Goal: Task Accomplishment & Management: Use online tool/utility

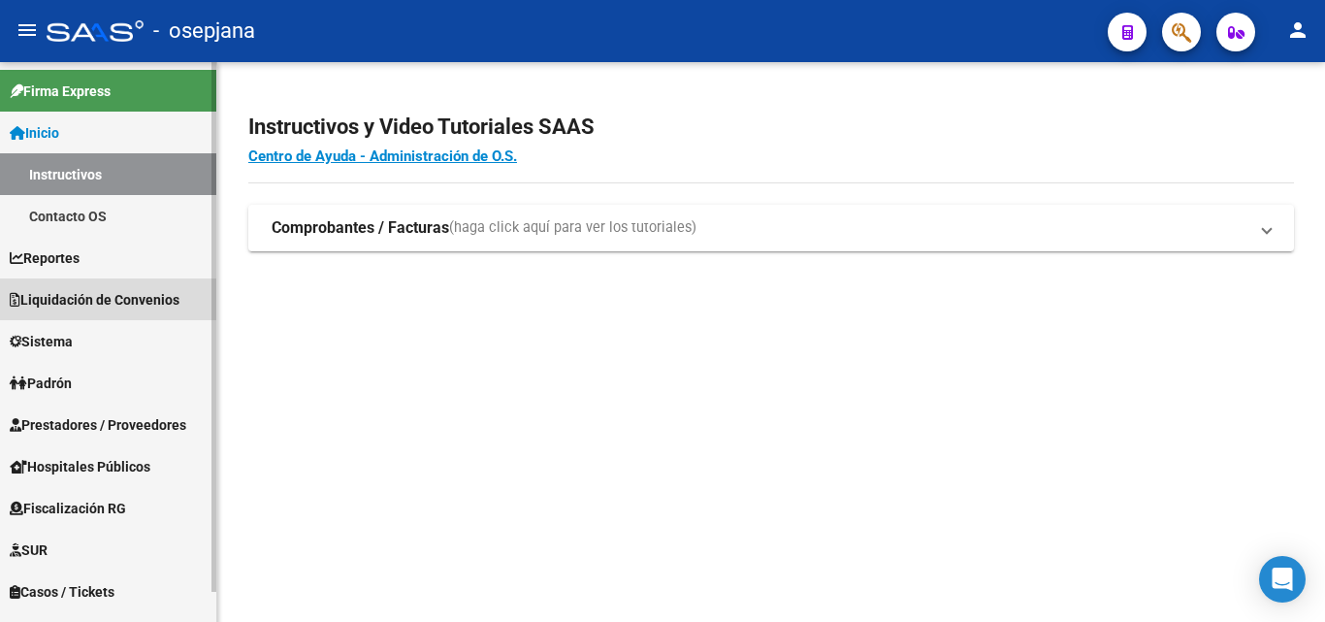
click at [123, 279] on link "Liquidación de Convenios" at bounding box center [108, 299] width 216 height 42
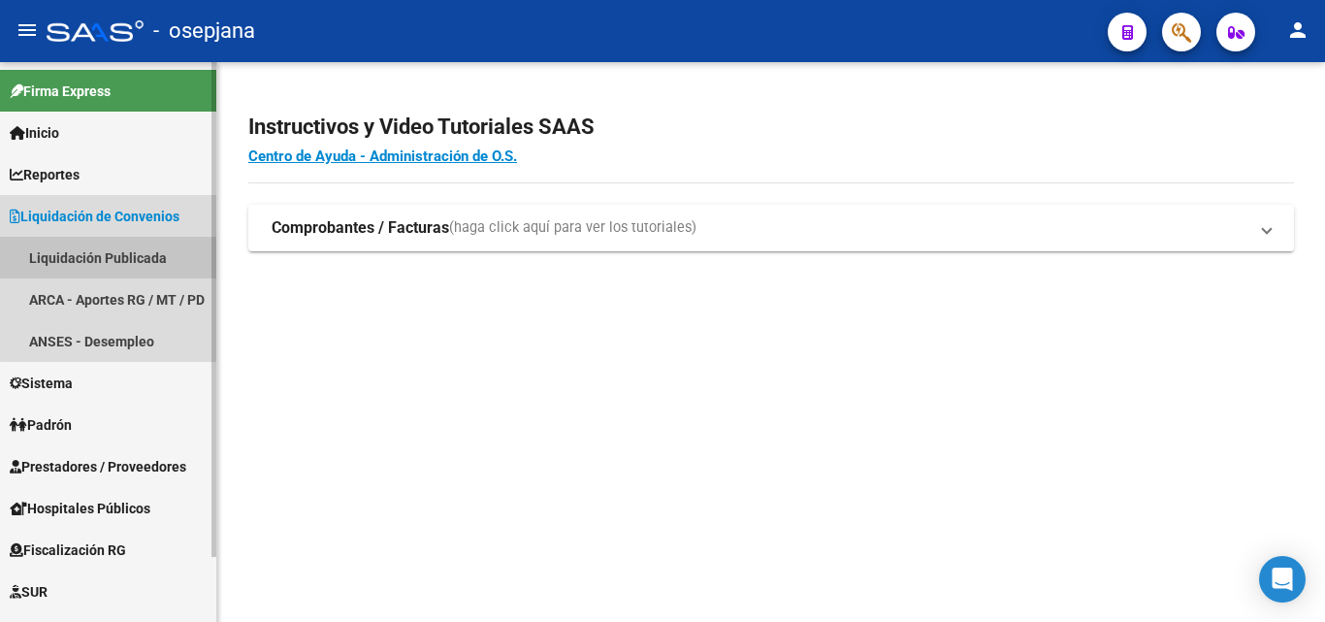
click at [123, 259] on link "Liquidación Publicada" at bounding box center [108, 258] width 216 height 42
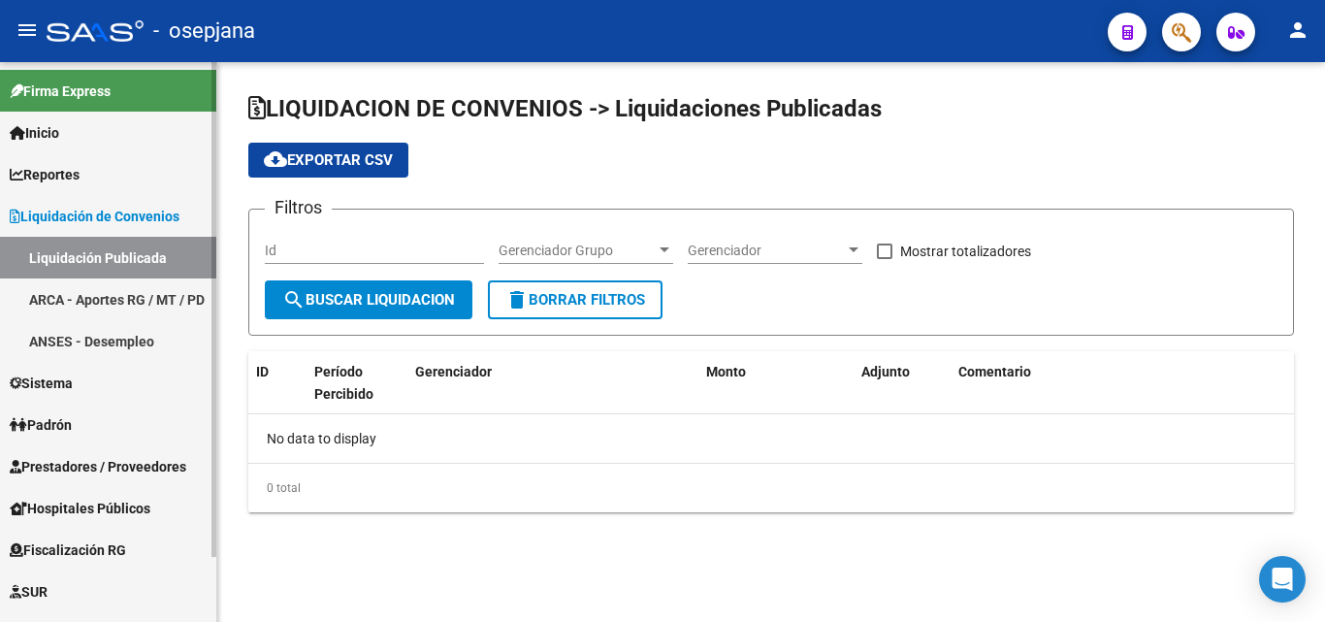
checkbox input "true"
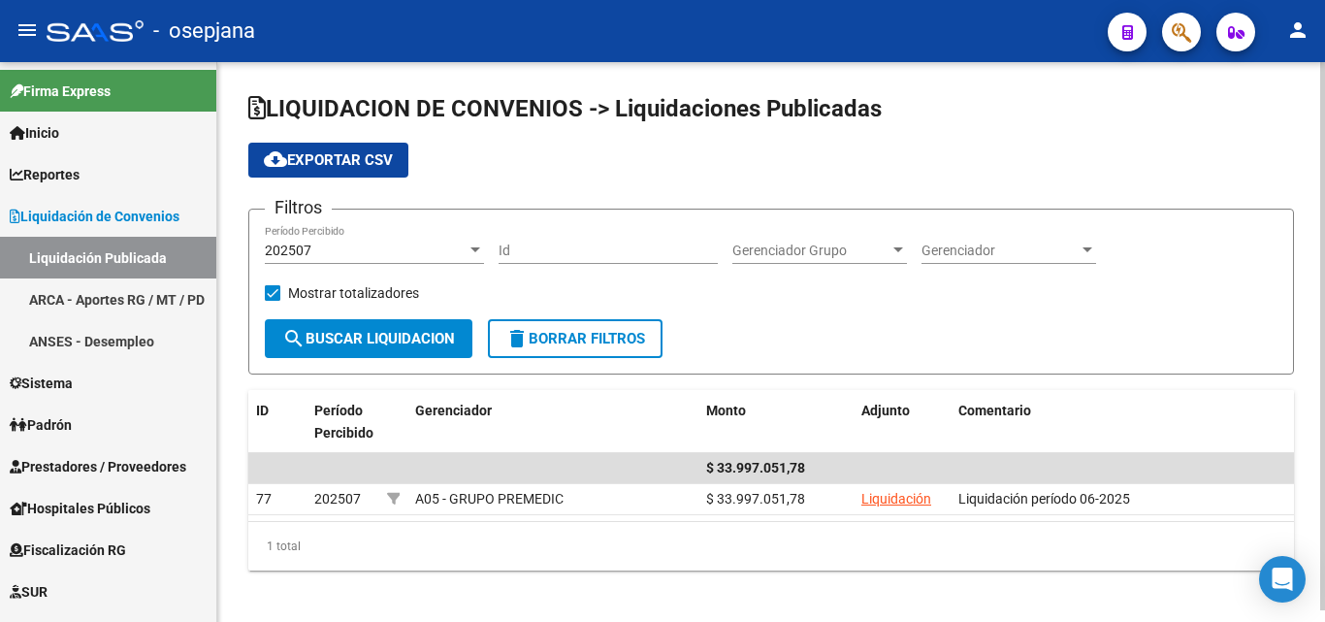
click at [350, 248] on div "202507" at bounding box center [366, 251] width 202 height 16
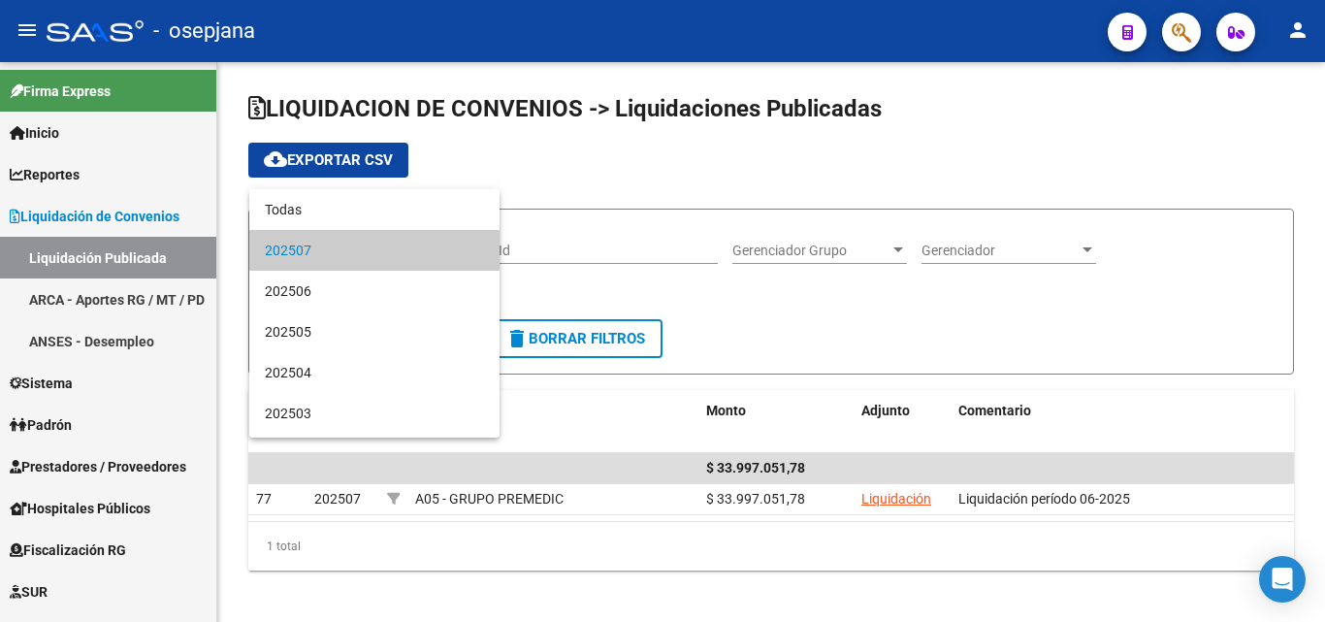
click at [1308, 42] on div at bounding box center [662, 311] width 1325 height 622
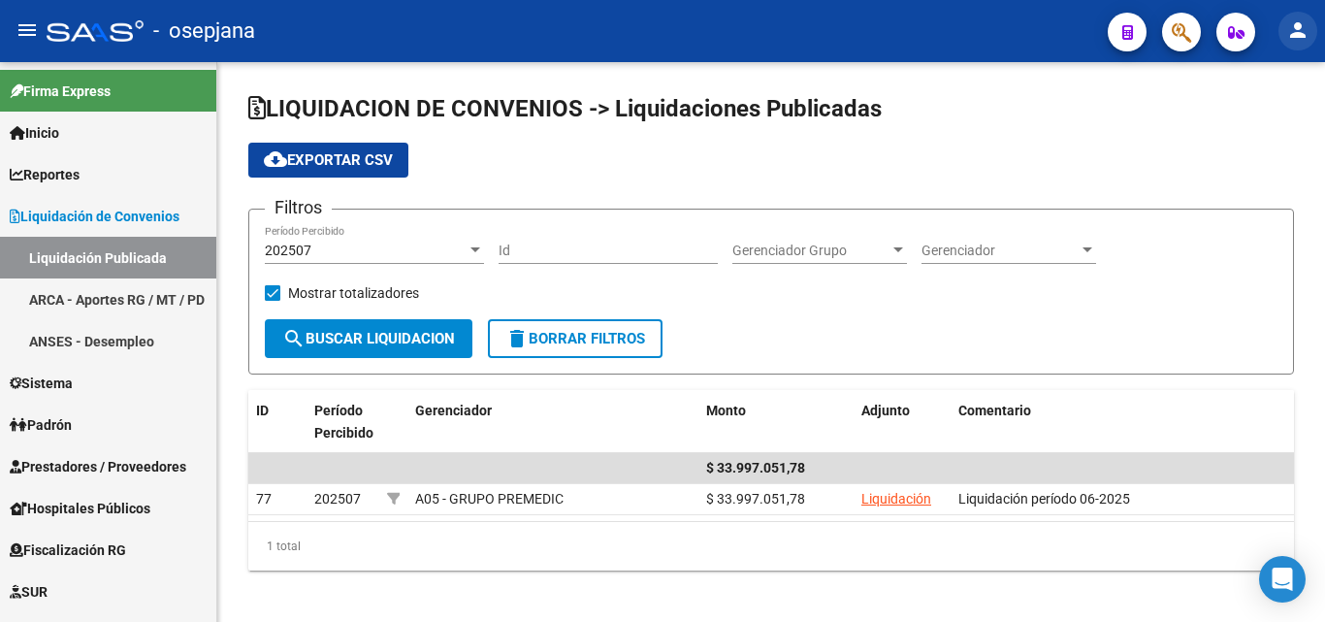
click at [1297, 25] on mat-icon "person" at bounding box center [1298, 29] width 23 height 23
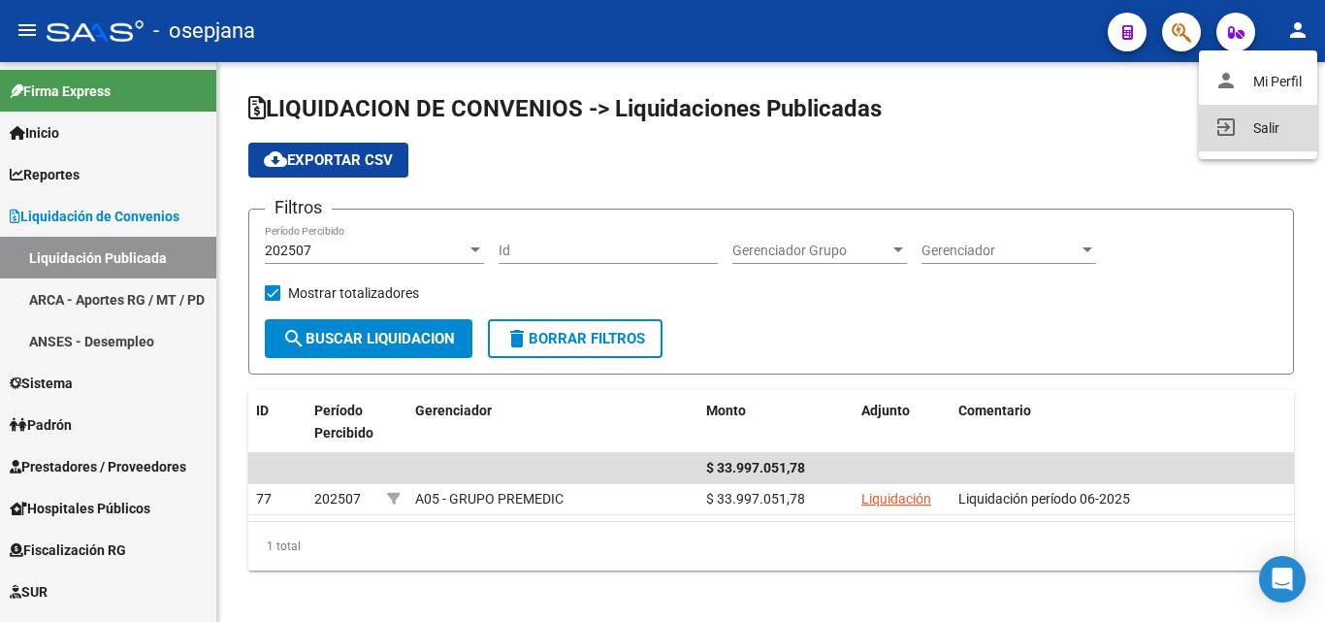
click at [1247, 111] on button "exit_to_app Salir" at bounding box center [1258, 128] width 118 height 47
